Goal: Complete application form

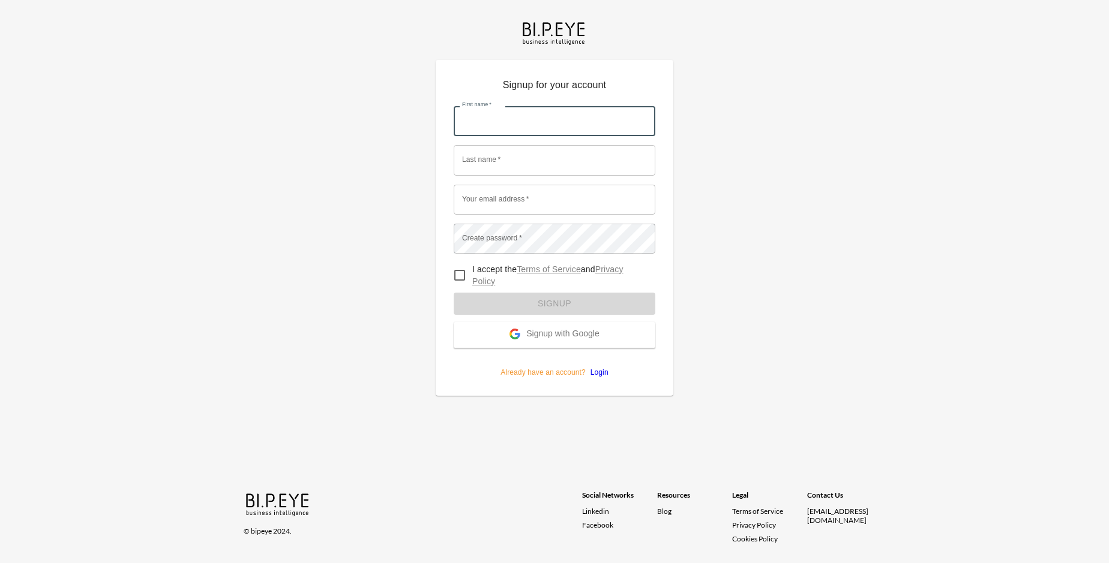
click at [554, 106] on input "First name   *" at bounding box center [555, 121] width 202 height 30
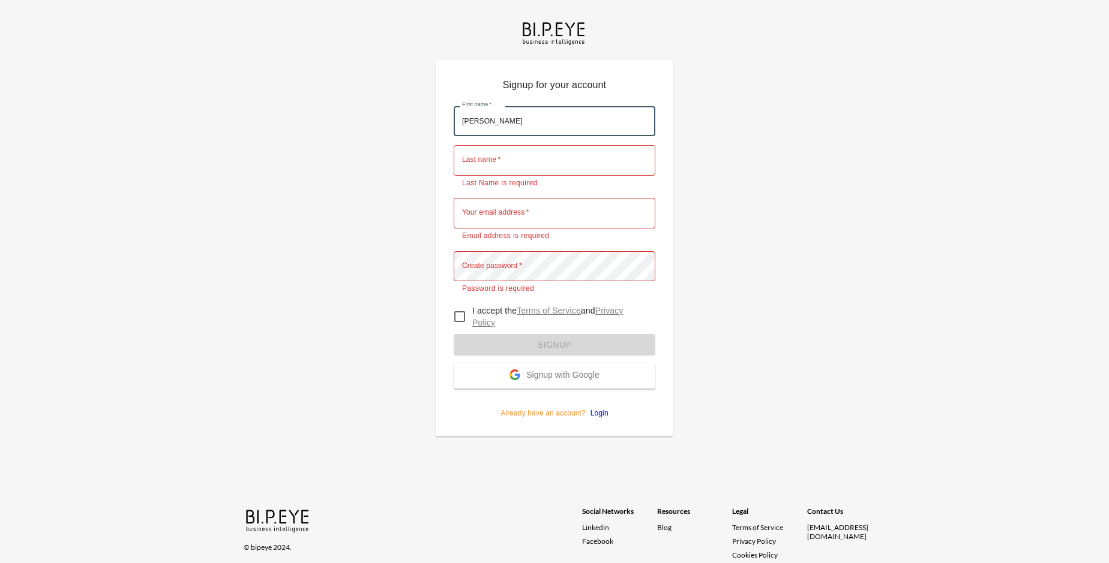
type input "[PERSON_NAME]"
click at [554, 145] on input "Last name   *" at bounding box center [555, 160] width 202 height 30
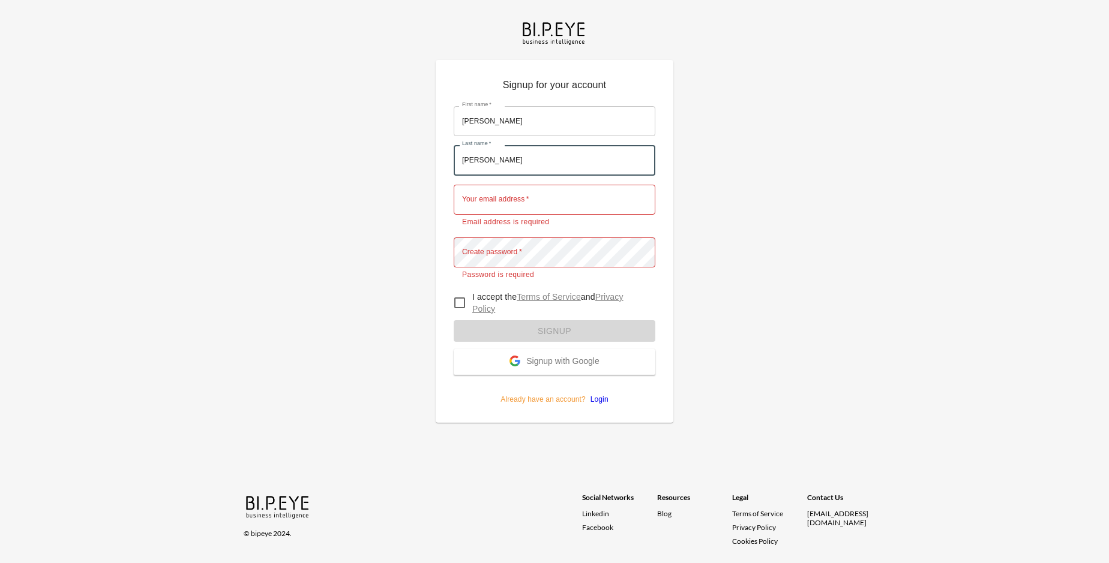
type input "[PERSON_NAME]"
click at [554, 185] on input "Your email address   *" at bounding box center [555, 200] width 202 height 30
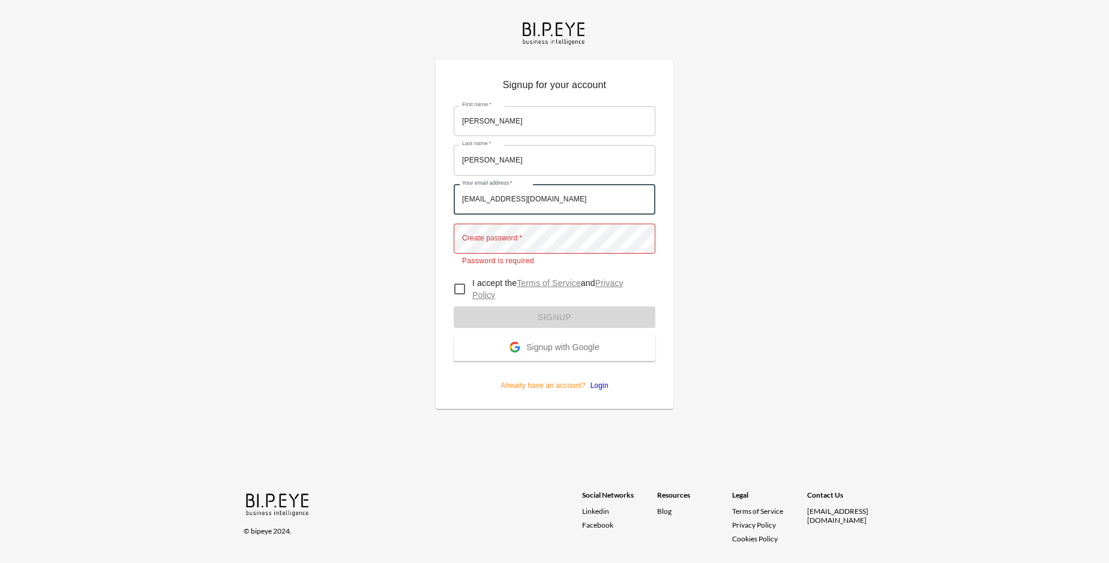
type input "[EMAIL_ADDRESS][DOMAIN_NAME]"
click at [460, 277] on input "I accept the Terms of Service and Privacy Policy" at bounding box center [459, 289] width 25 height 25
checkbox input "true"
click at [554, 343] on span "Signup with Google" at bounding box center [562, 349] width 73 height 12
click at [554, 301] on form "First name   * [PERSON_NAME] First name   * Last name   * [PERSON_NAME] Last na…" at bounding box center [555, 244] width 202 height 294
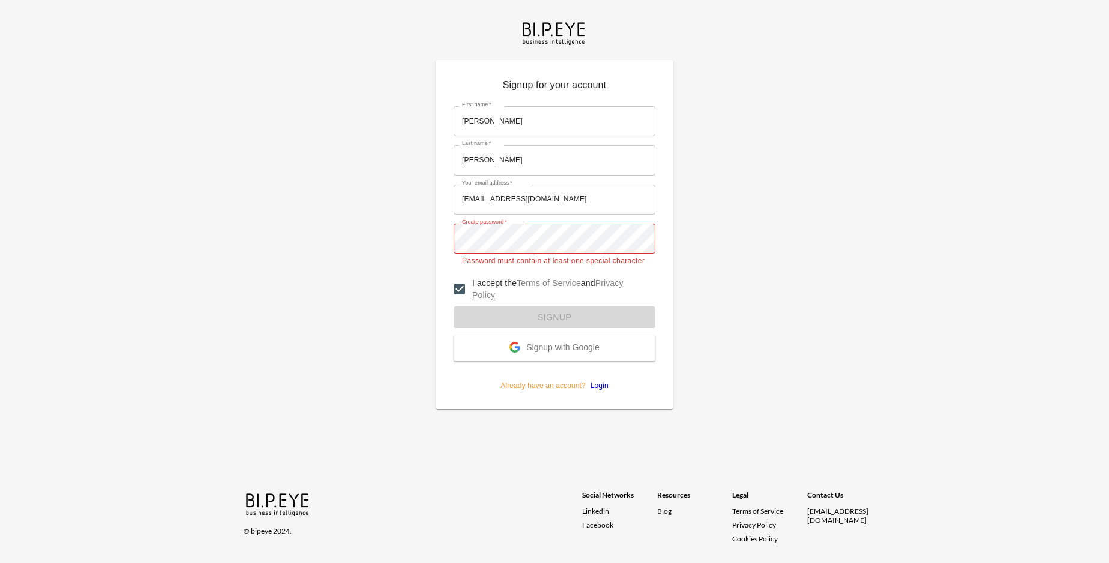
click at [554, 343] on span "Signup with Google" at bounding box center [562, 349] width 73 height 12
